Goal: Complete application form

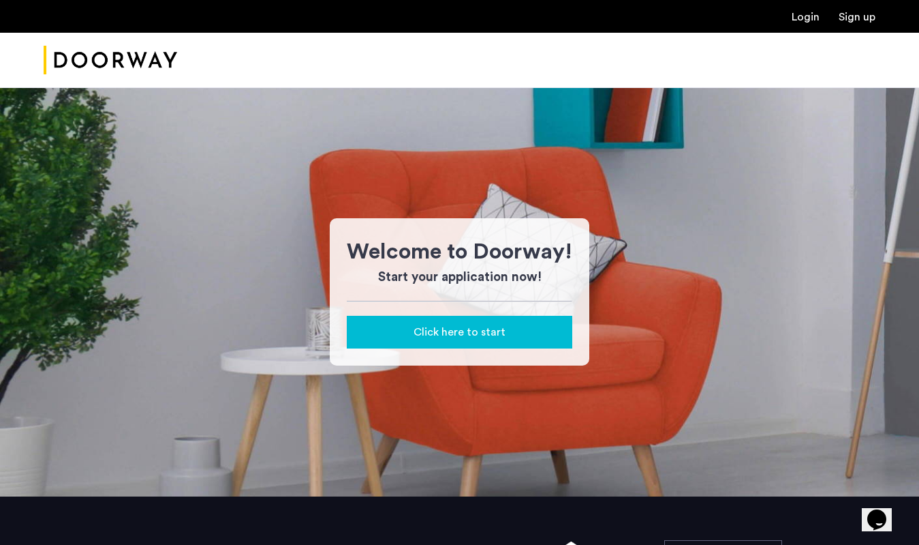
click at [816, 18] on link "Login" at bounding box center [806, 17] width 28 height 11
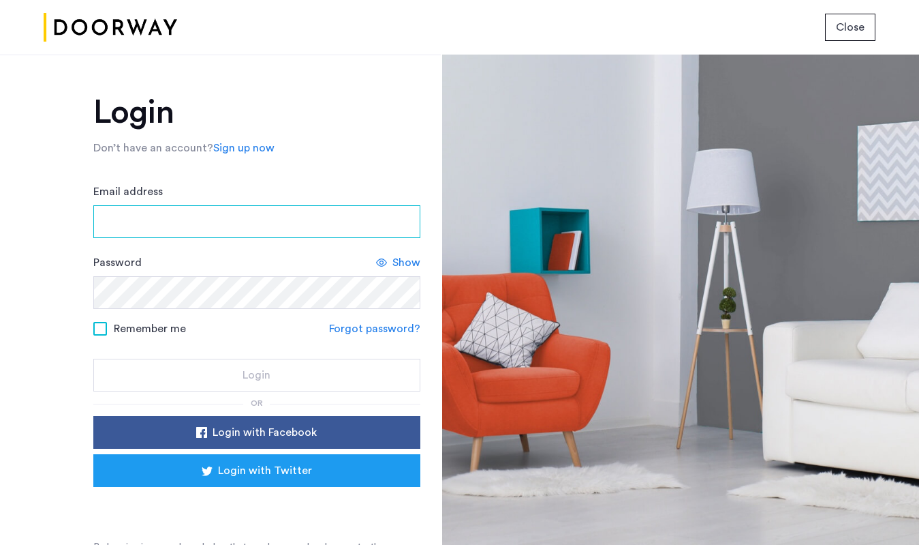
click at [305, 220] on input "Email address" at bounding box center [256, 221] width 327 height 33
type input "**********"
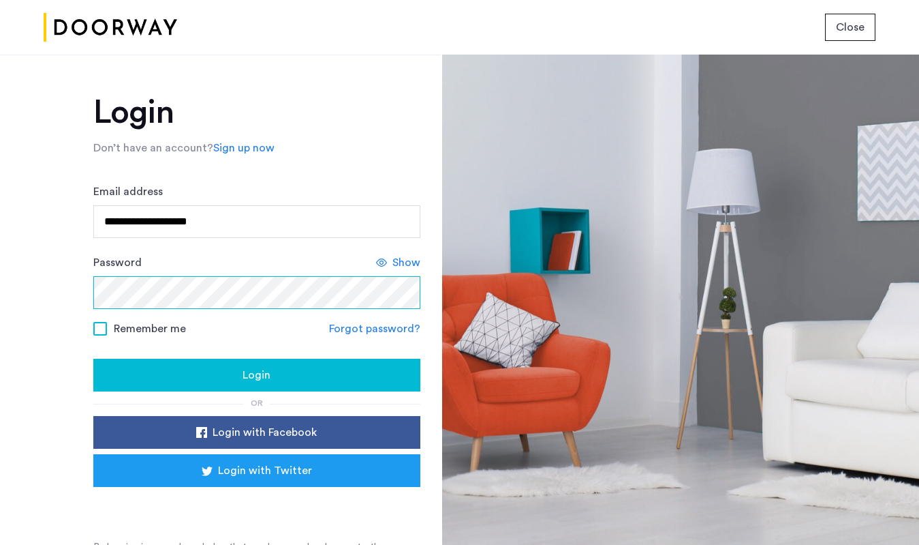
click at [93, 358] on button "Login" at bounding box center [256, 374] width 327 height 33
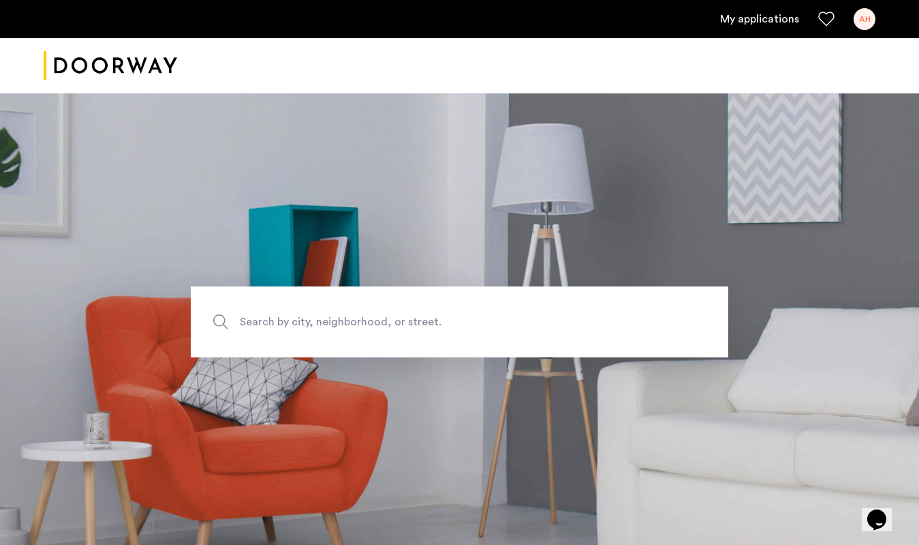
click at [758, 22] on link "My applications" at bounding box center [759, 19] width 79 height 16
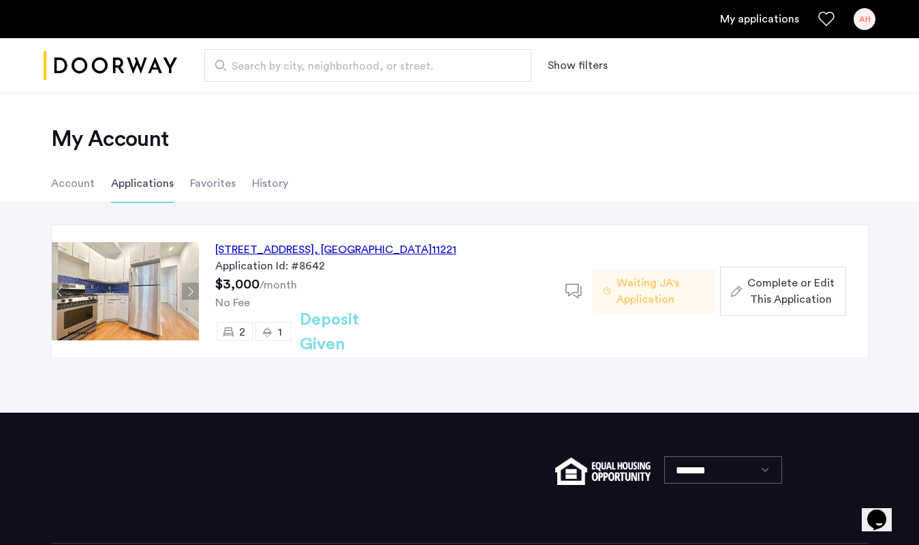
click at [303, 246] on div "[STREET_ADDRESS]" at bounding box center [335, 249] width 241 height 16
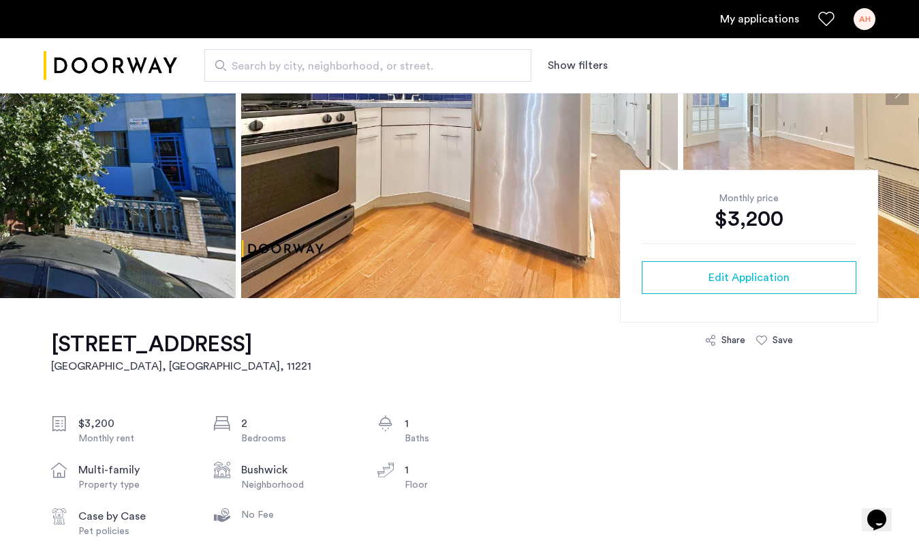
scroll to position [252, 0]
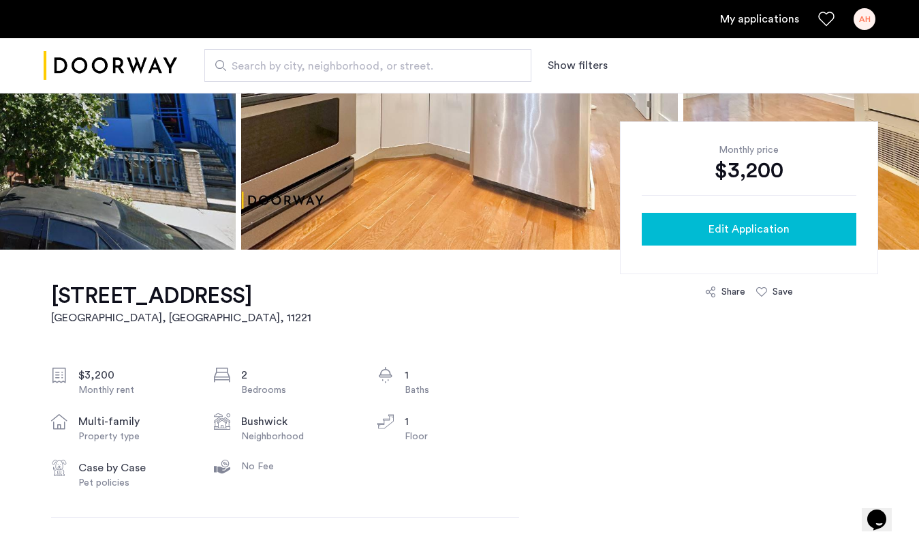
click at [685, 221] on div "Edit Application" at bounding box center [749, 229] width 193 height 16
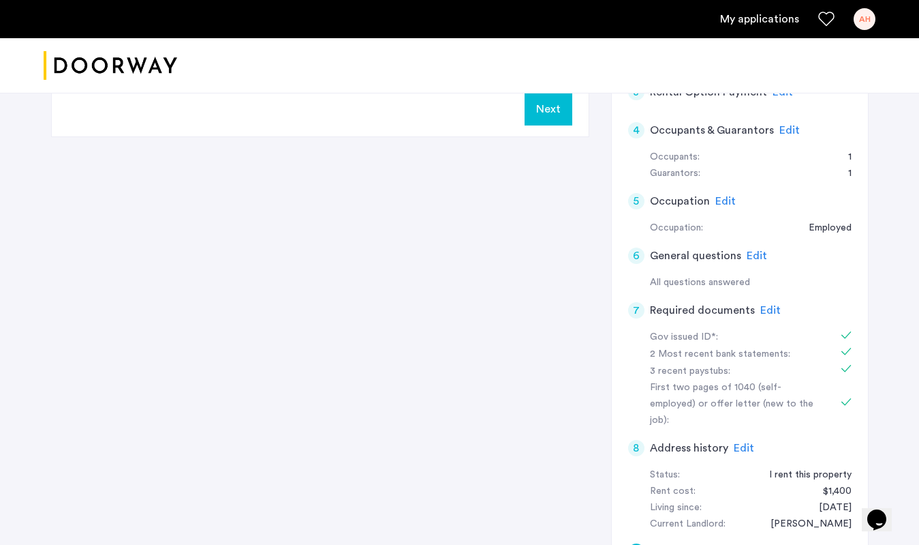
scroll to position [271, 0]
click at [763, 310] on span "Edit" at bounding box center [771, 311] width 20 height 11
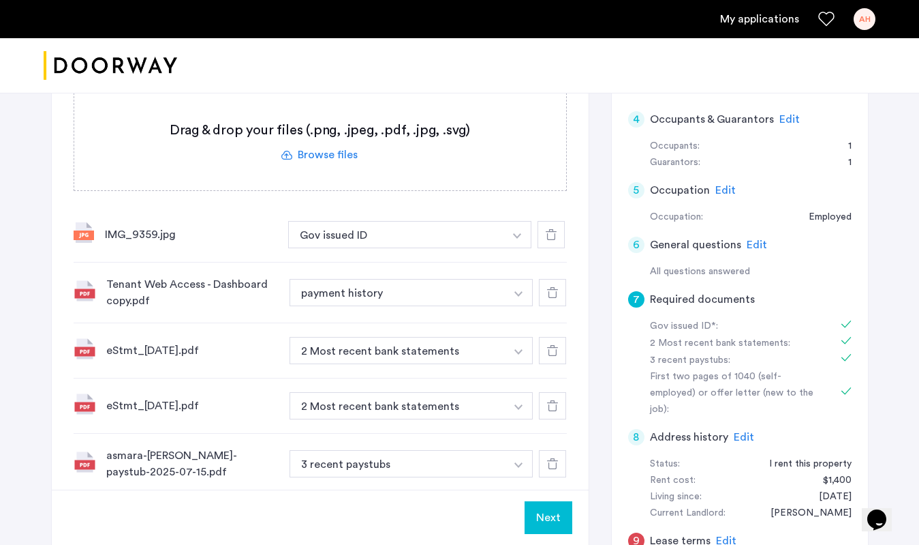
scroll to position [273, 0]
